Goal: Task Accomplishment & Management: Use online tool/utility

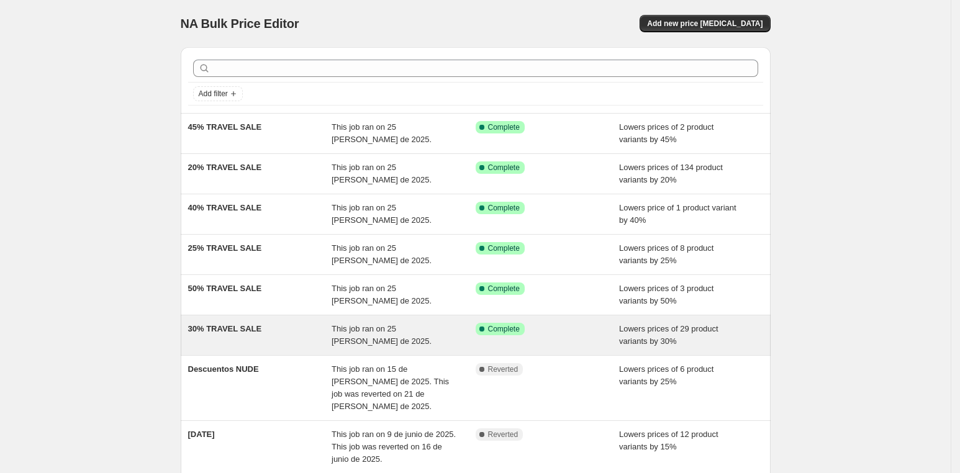
click at [321, 332] on div "30% TRAVEL SALE" at bounding box center [260, 335] width 144 height 25
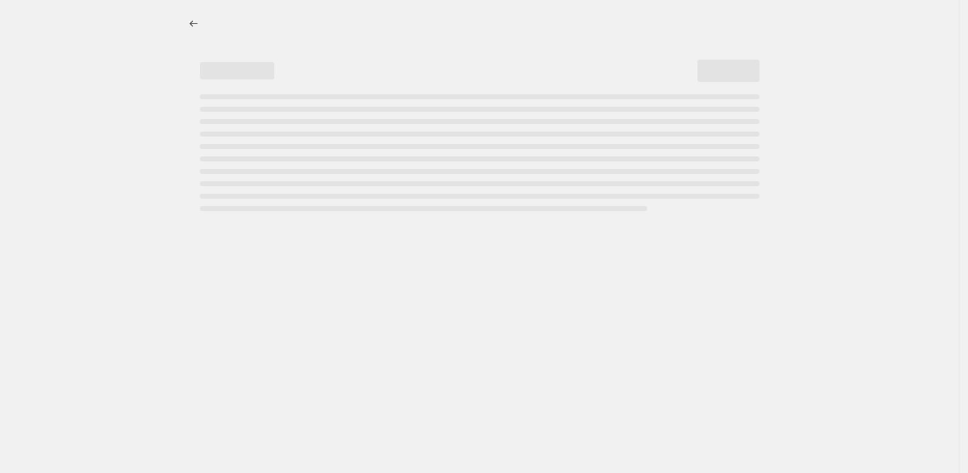
select select "percentage"
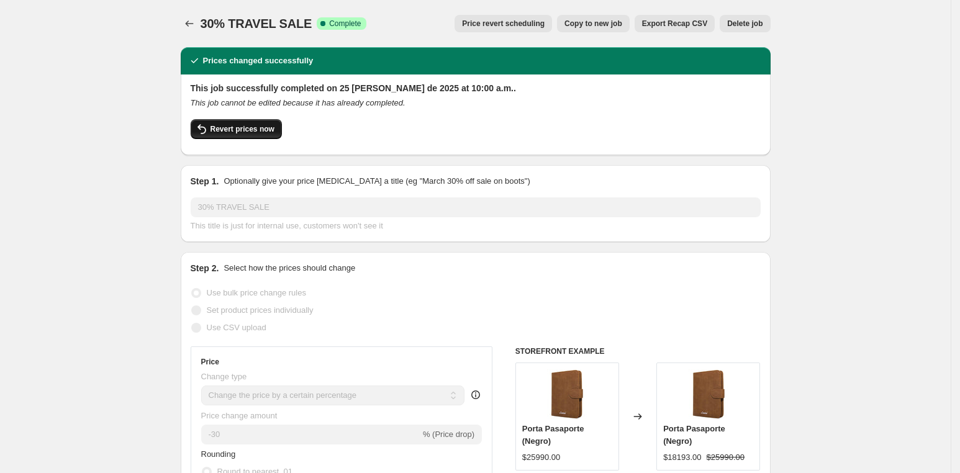
click at [243, 132] on span "Revert prices now" at bounding box center [242, 129] width 64 height 10
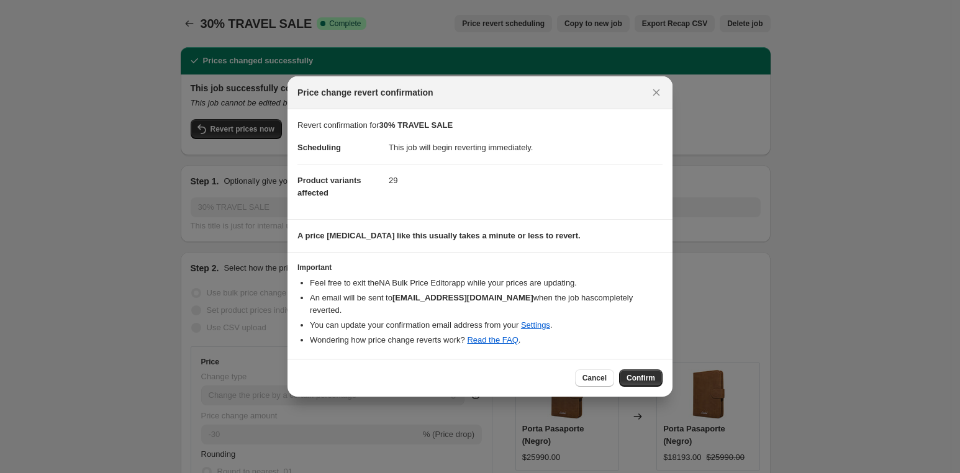
click at [637, 375] on span "Confirm" at bounding box center [640, 378] width 29 height 10
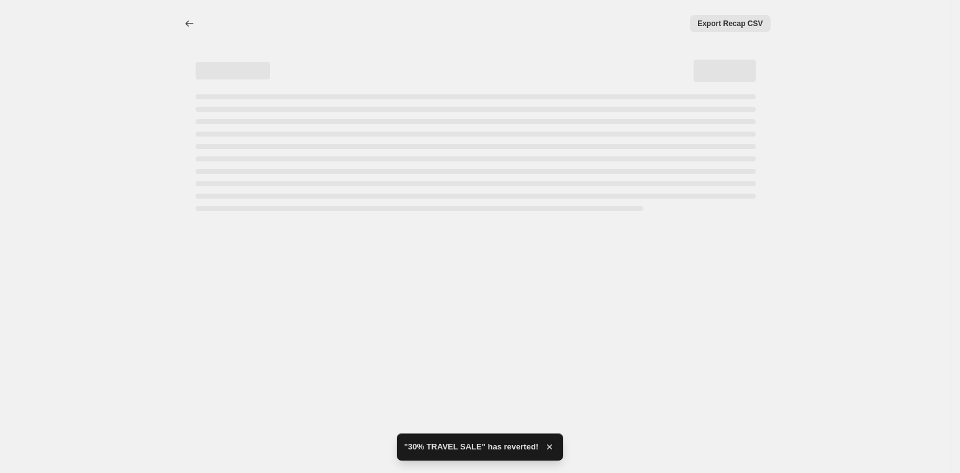
select select "percentage"
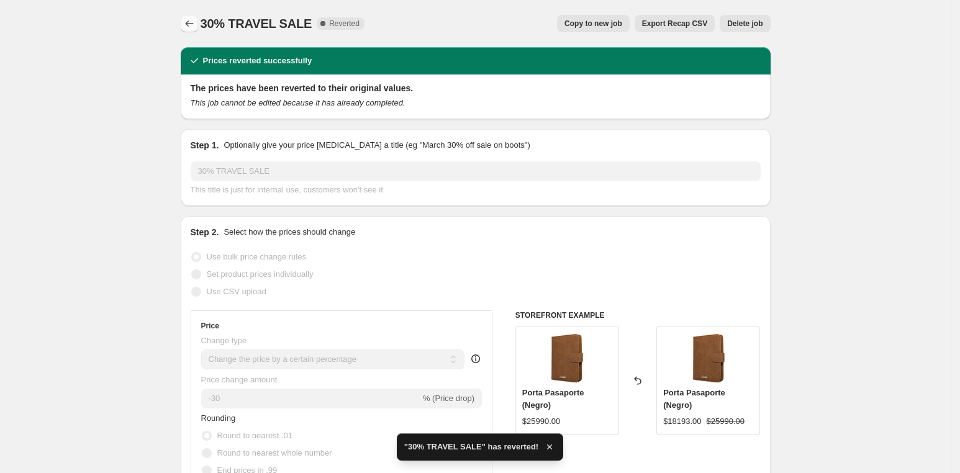
click at [193, 17] on button "Price change jobs" at bounding box center [189, 23] width 17 height 17
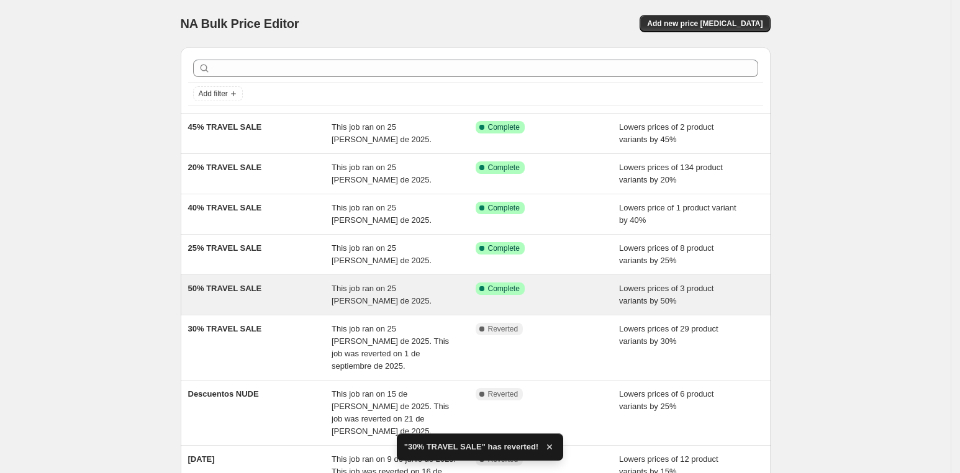
click at [302, 279] on div "50% TRAVEL SALE This job ran on 25 [PERSON_NAME] de 2025. Success Complete Comp…" at bounding box center [476, 295] width 590 height 40
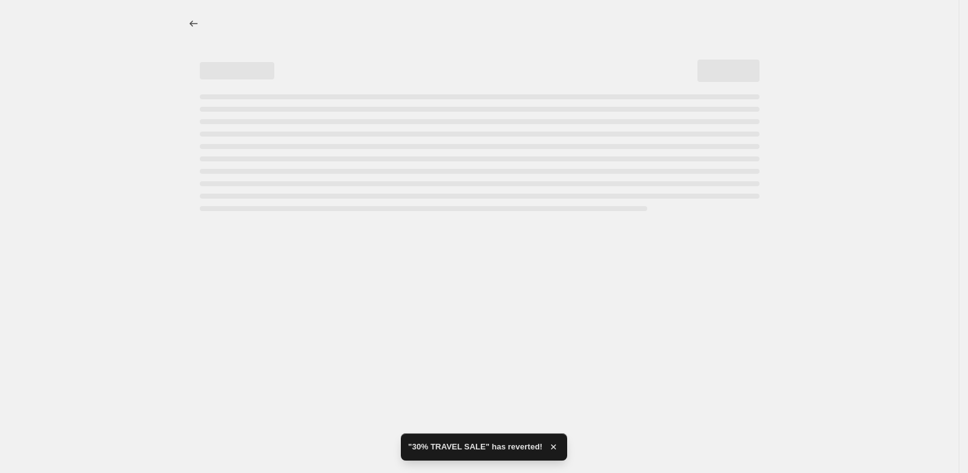
select select "percentage"
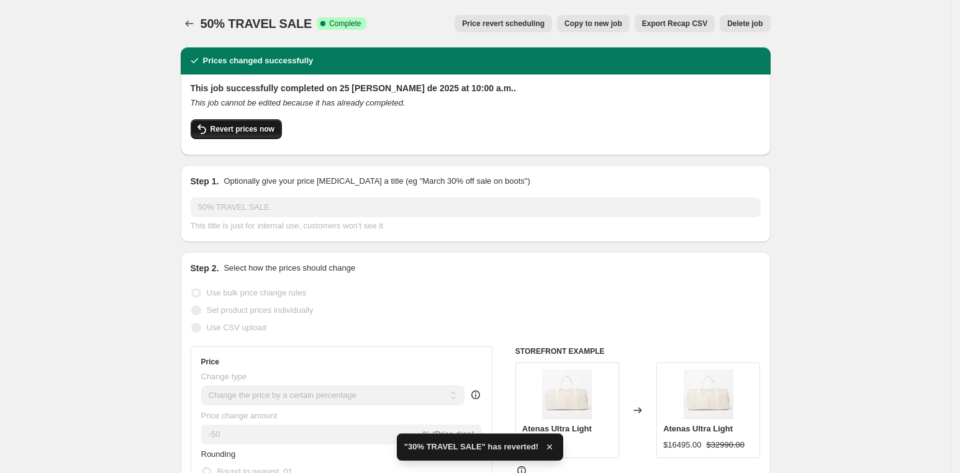
click at [243, 137] on button "Revert prices now" at bounding box center [236, 129] width 91 height 20
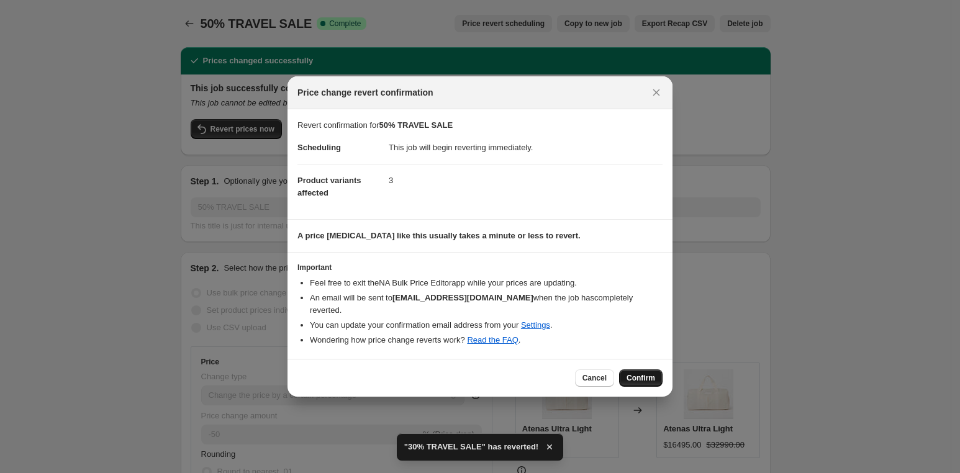
click at [647, 377] on button "Confirm" at bounding box center [640, 377] width 43 height 17
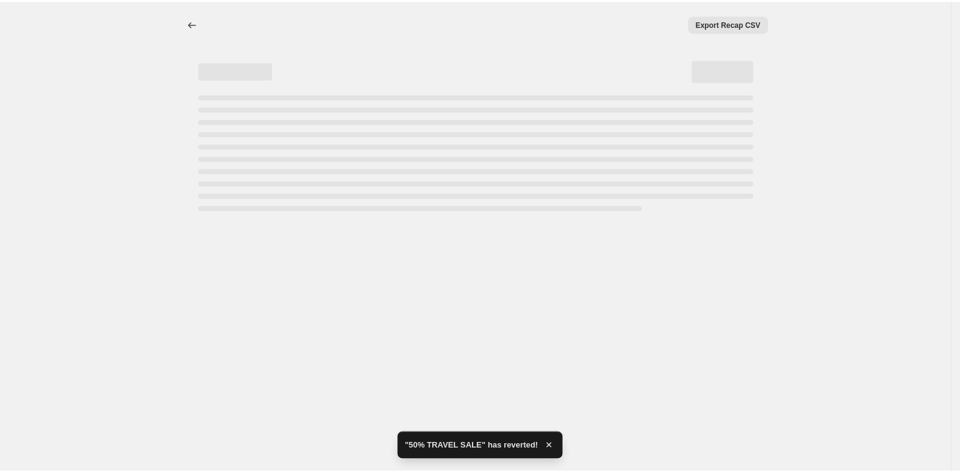
select select "percentage"
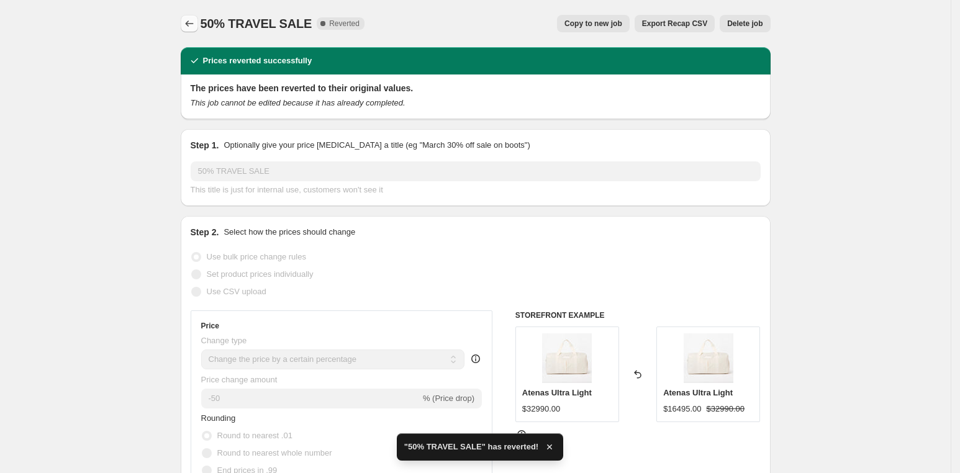
click at [189, 22] on icon "Price change jobs" at bounding box center [189, 23] width 12 height 12
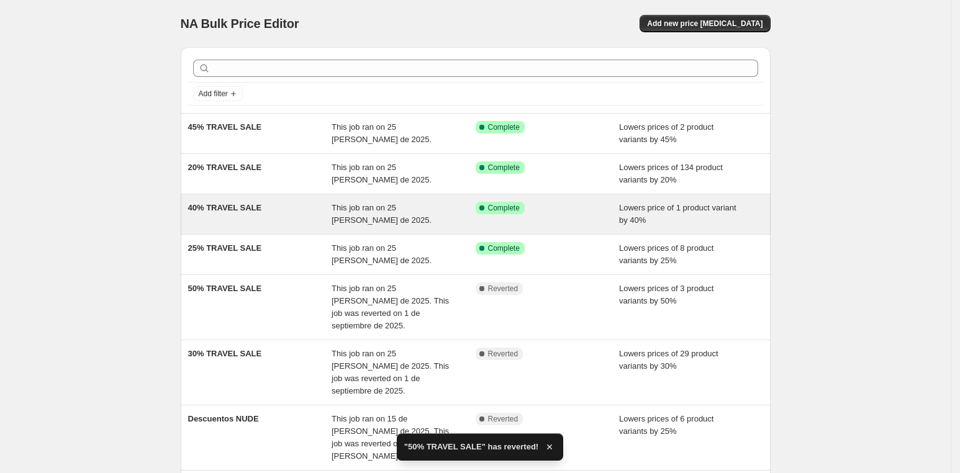
click at [292, 202] on div "40% TRAVEL SALE" at bounding box center [260, 214] width 144 height 25
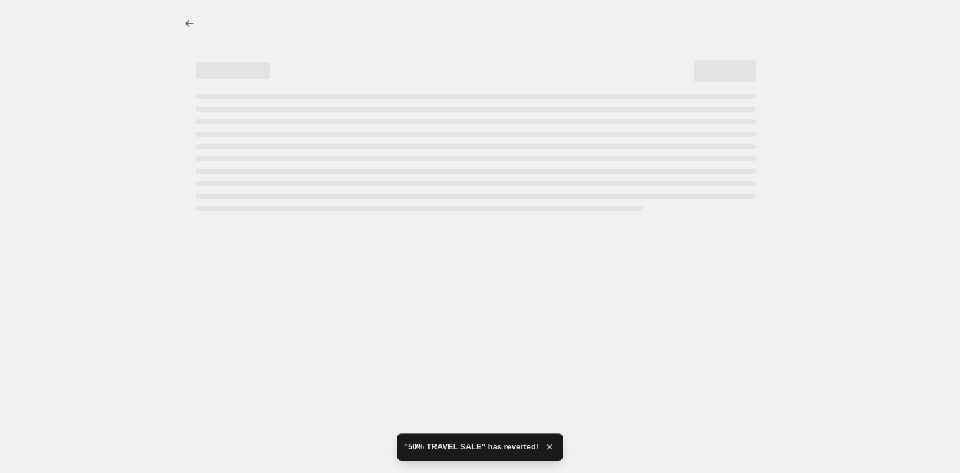
select select "percentage"
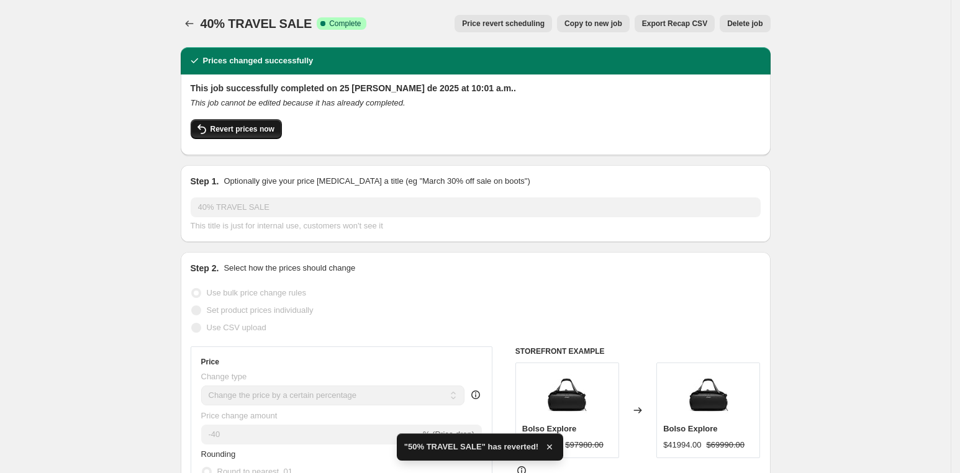
click at [234, 135] on button "Revert prices now" at bounding box center [236, 129] width 91 height 20
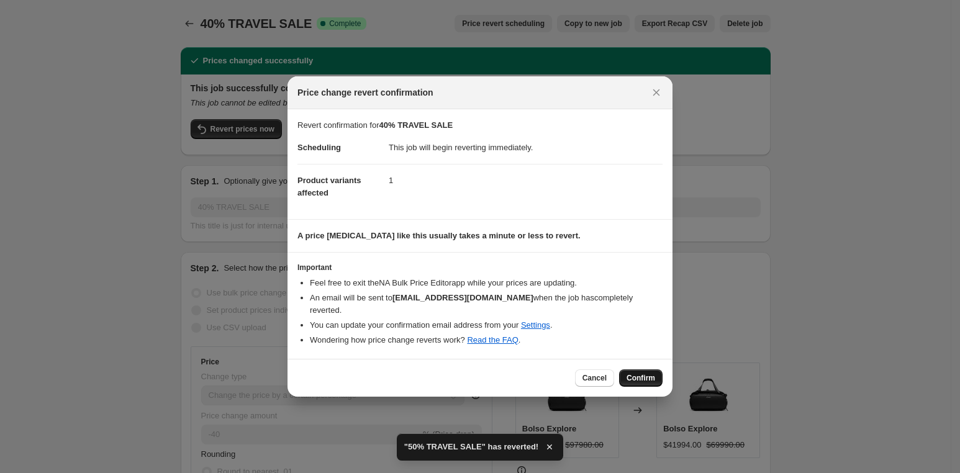
click at [652, 369] on button "Confirm" at bounding box center [640, 377] width 43 height 17
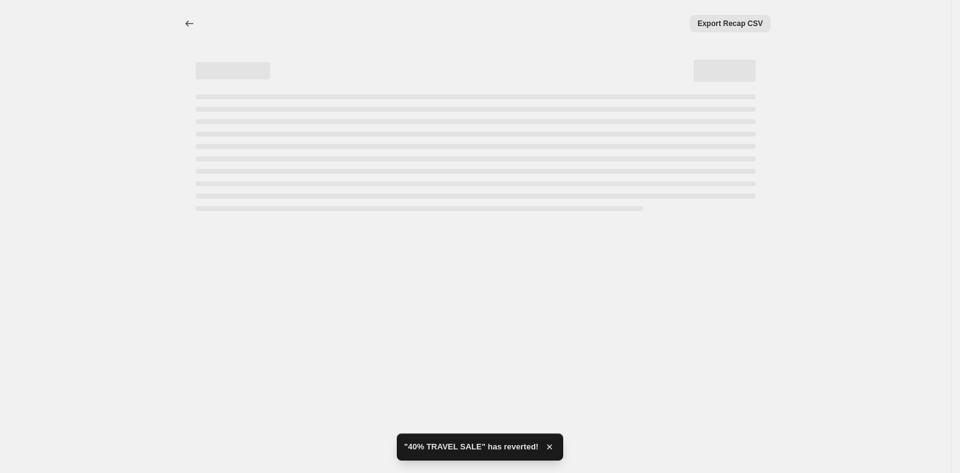
select select "percentage"
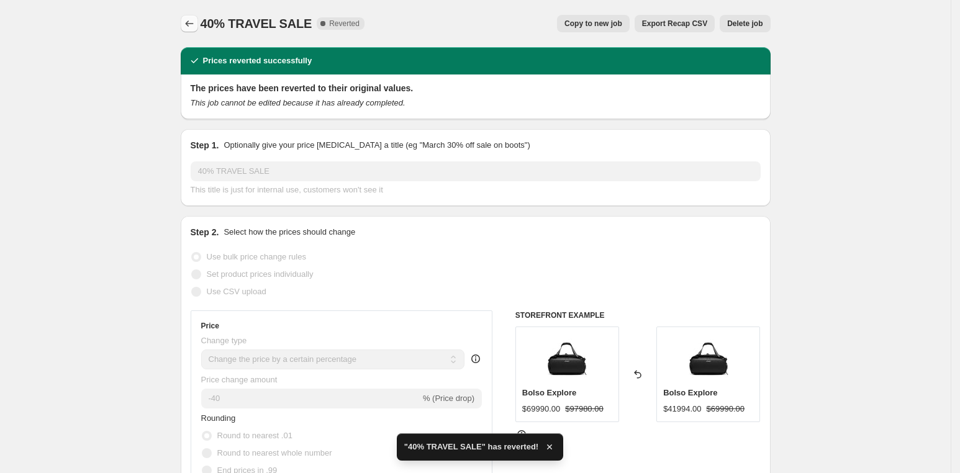
click at [195, 27] on icon "Price change jobs" at bounding box center [189, 23] width 12 height 12
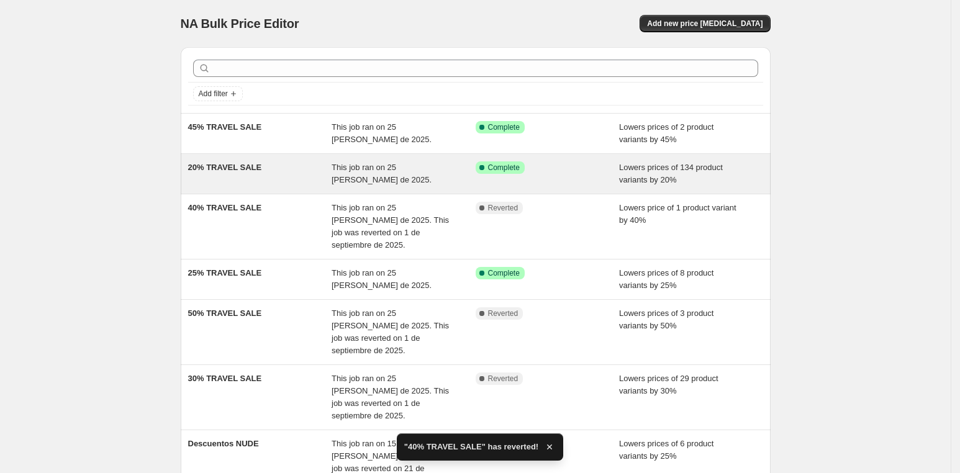
click at [274, 180] on div "20% TRAVEL SALE" at bounding box center [260, 173] width 144 height 25
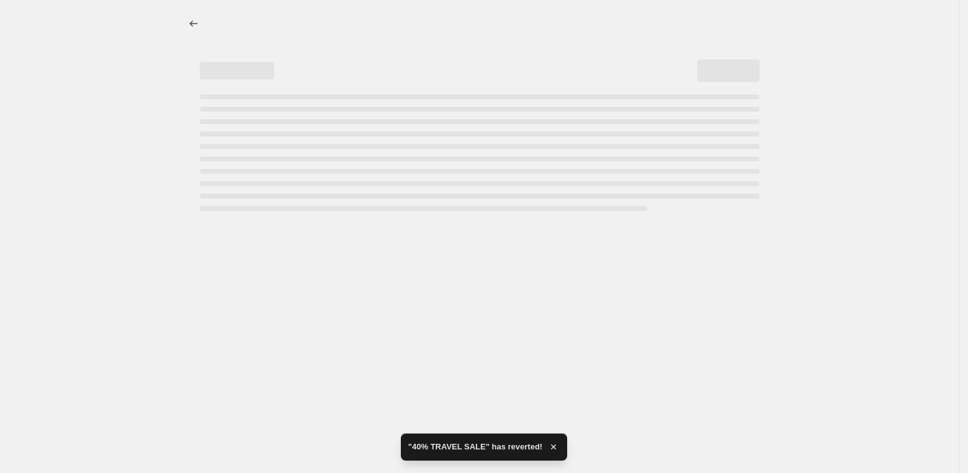
select select "percentage"
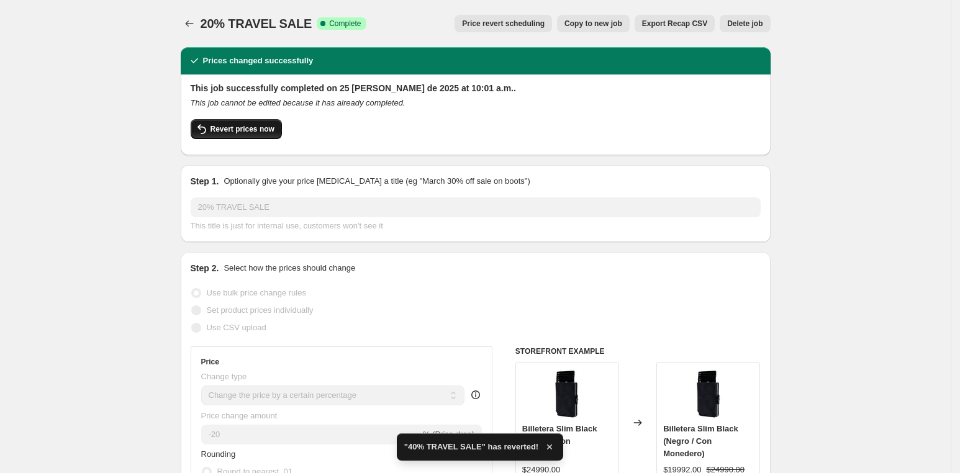
click at [228, 130] on span "Revert prices now" at bounding box center [242, 129] width 64 height 10
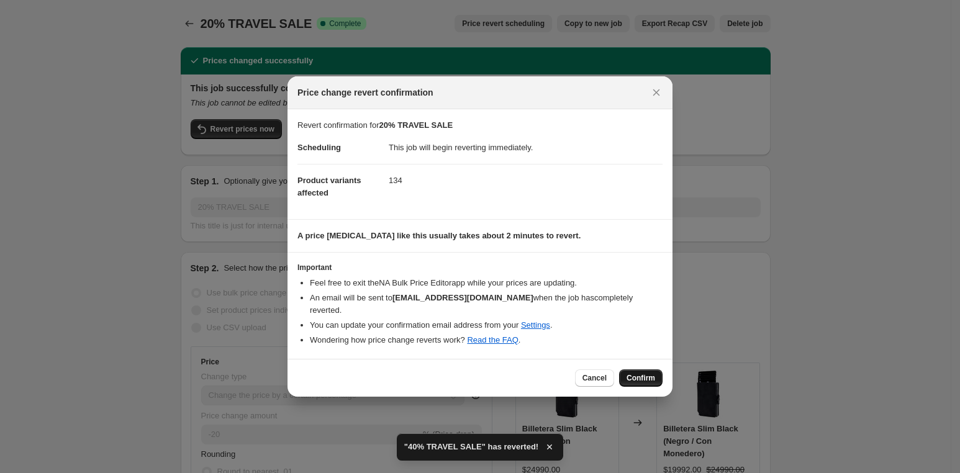
click at [642, 376] on button "Confirm" at bounding box center [640, 377] width 43 height 17
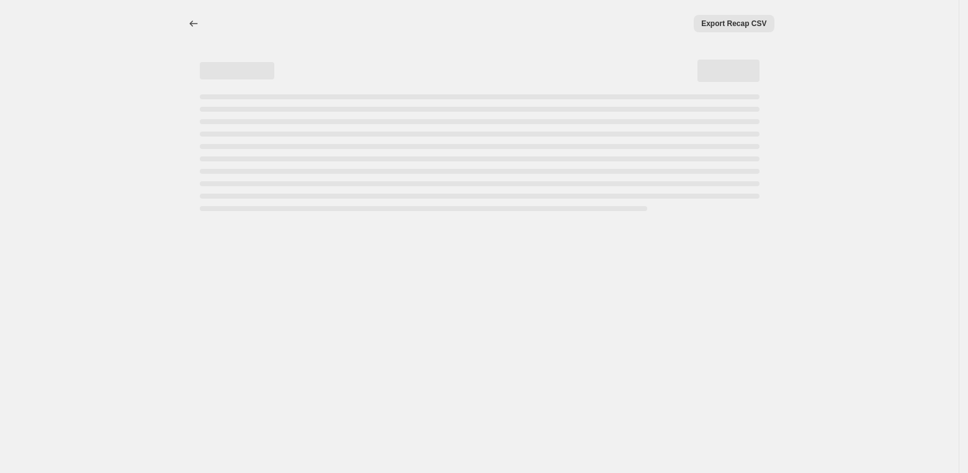
select select "percentage"
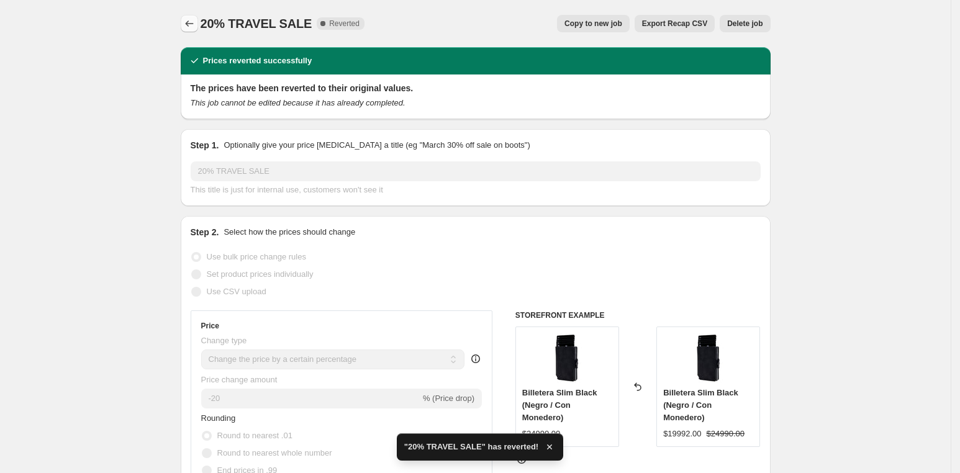
click at [192, 17] on button "Price change jobs" at bounding box center [189, 23] width 17 height 17
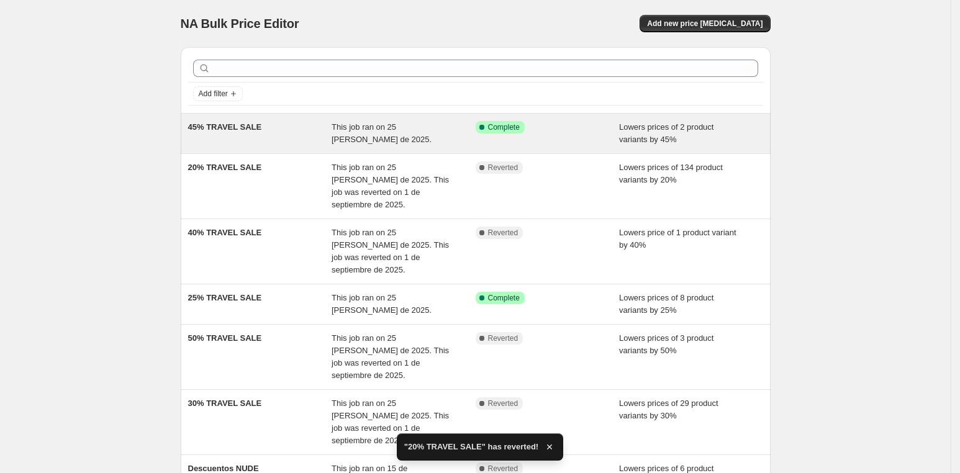
click at [431, 116] on div "45% TRAVEL SALE This job ran on 25 [PERSON_NAME] de 2025. Success Complete Comp…" at bounding box center [476, 134] width 590 height 40
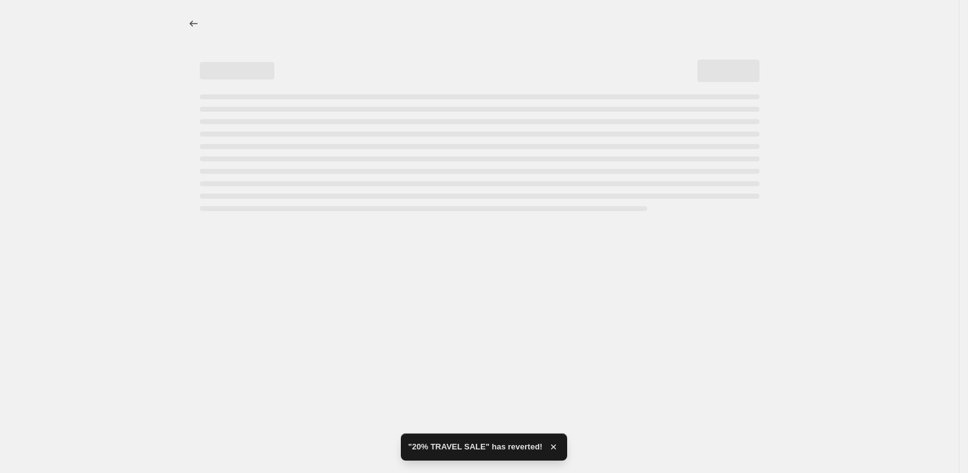
select select "percentage"
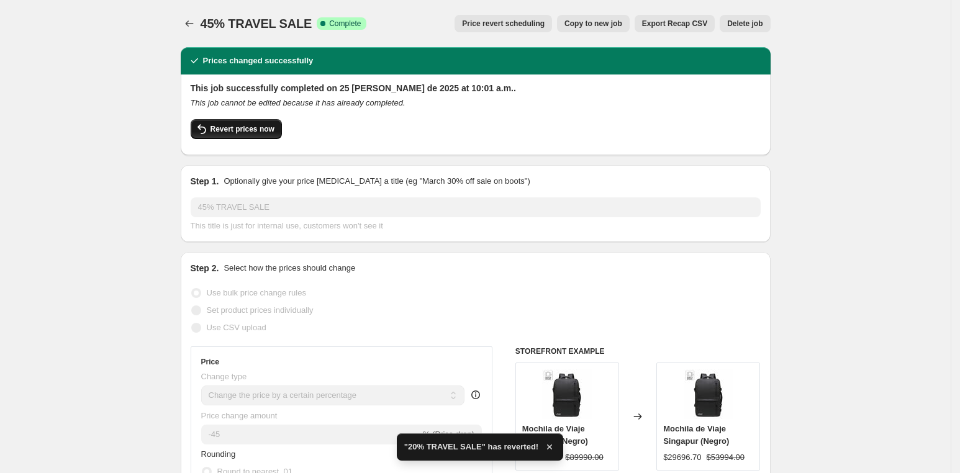
click at [246, 137] on button "Revert prices now" at bounding box center [236, 129] width 91 height 20
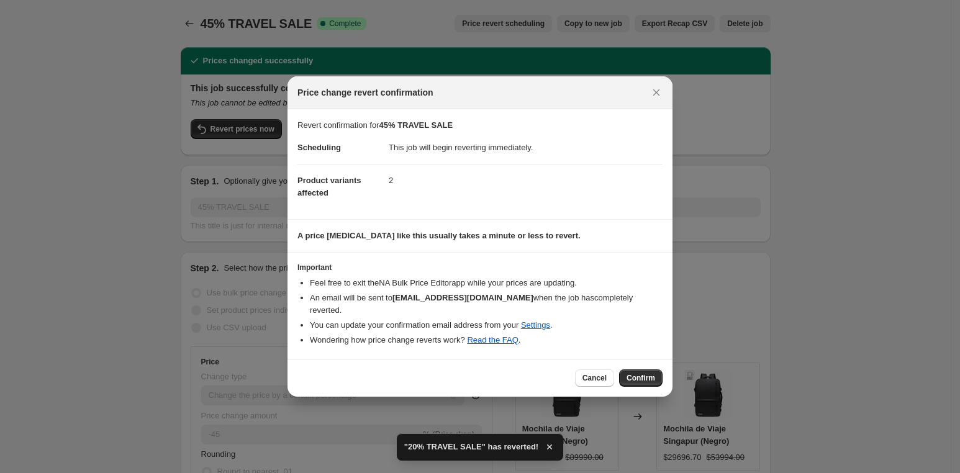
click at [636, 373] on span "Confirm" at bounding box center [640, 378] width 29 height 10
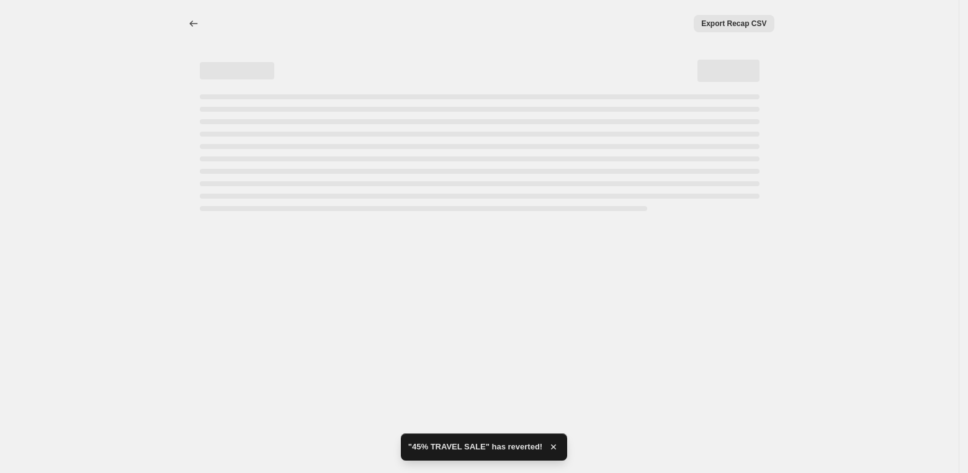
select select "percentage"
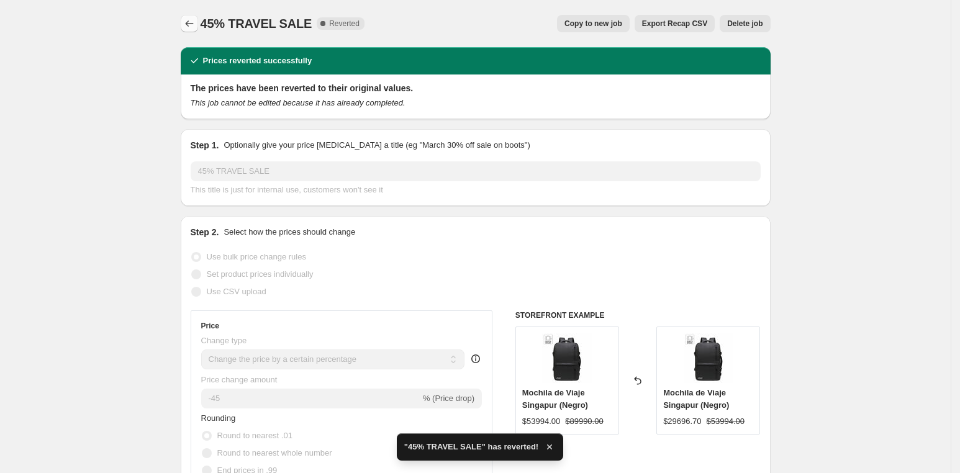
click at [192, 27] on icon "Price change jobs" at bounding box center [189, 23] width 12 height 12
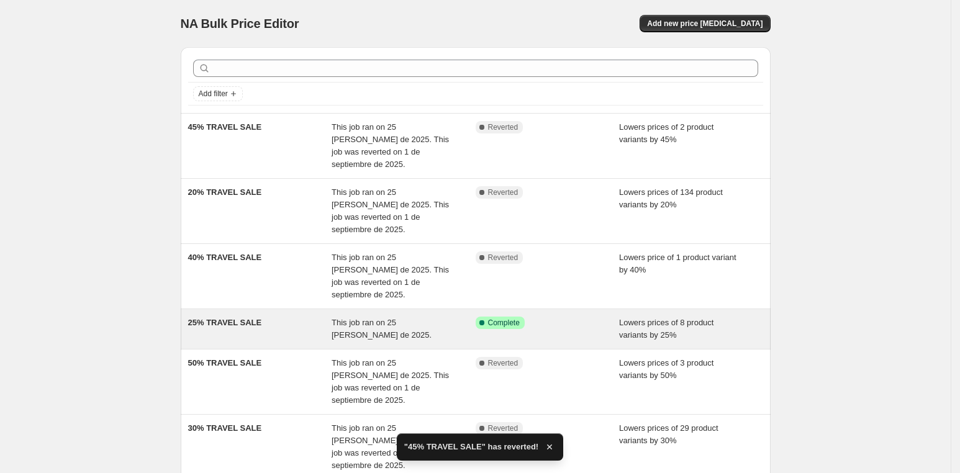
click at [397, 309] on div "25% TRAVEL SALE This job ran on 25 [PERSON_NAME] de 2025. Success Complete Comp…" at bounding box center [476, 329] width 590 height 40
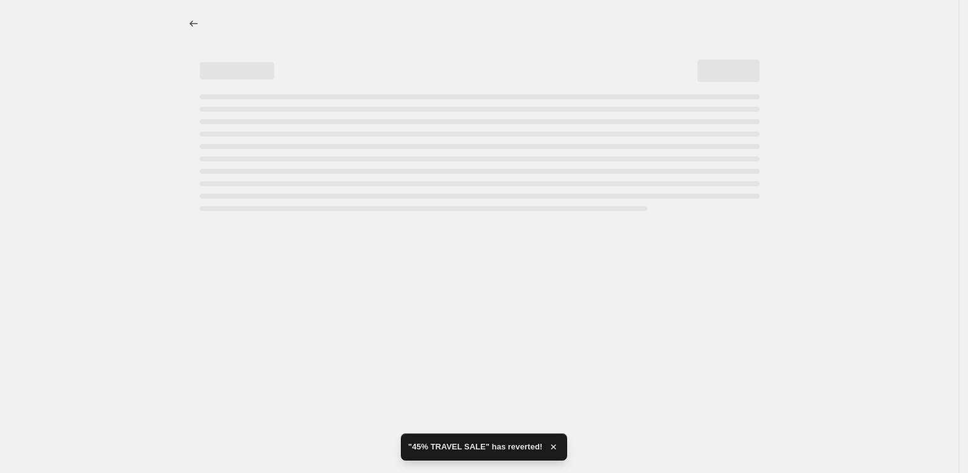
select select "percentage"
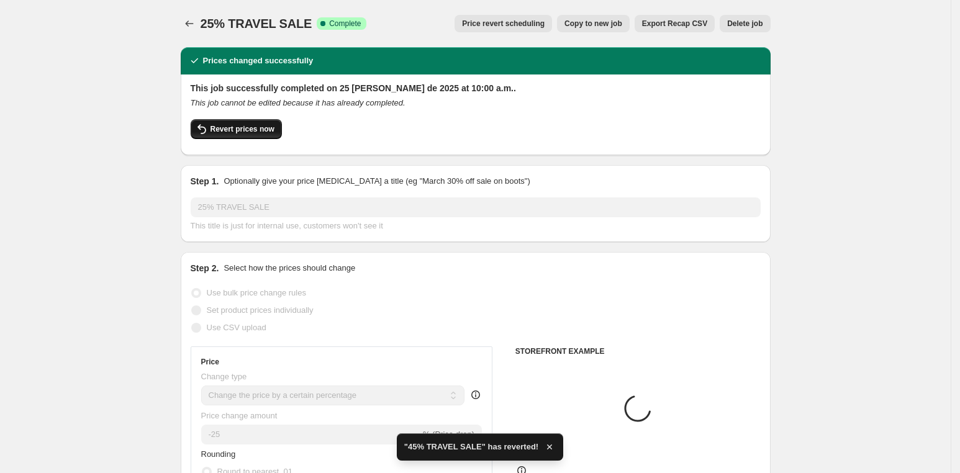
click at [246, 127] on span "Revert prices now" at bounding box center [242, 129] width 64 height 10
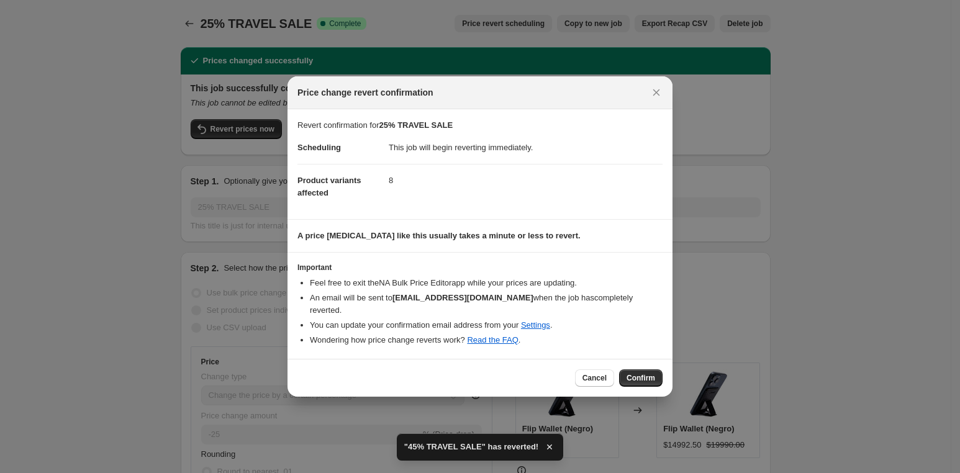
click at [651, 361] on div "Cancel Confirm" at bounding box center [479, 378] width 385 height 38
click at [651, 369] on button "Confirm" at bounding box center [640, 377] width 43 height 17
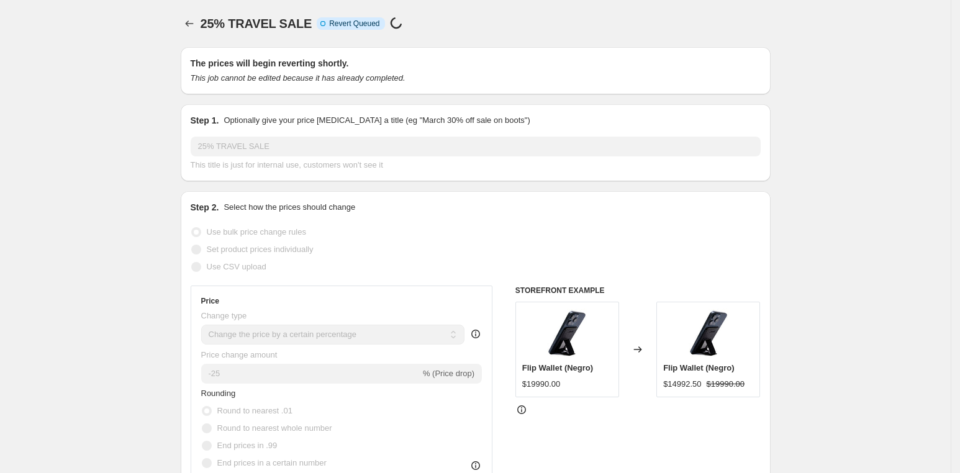
select select "percentage"
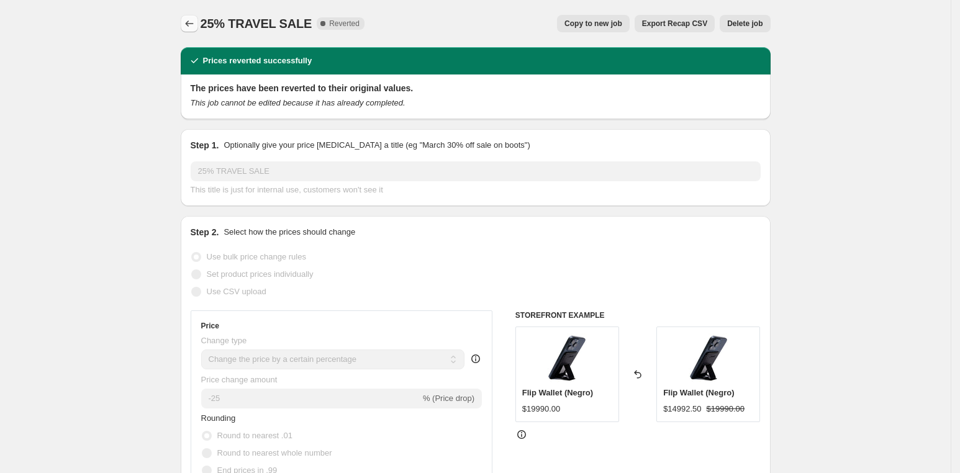
click at [192, 26] on icon "Price change jobs" at bounding box center [189, 23] width 12 height 12
